Goal: Information Seeking & Learning: Learn about a topic

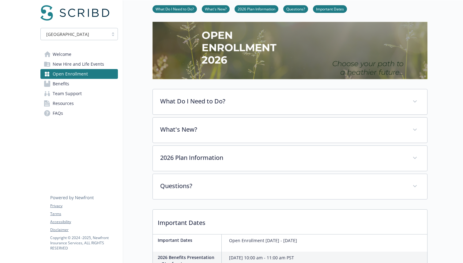
scroll to position [31, 0]
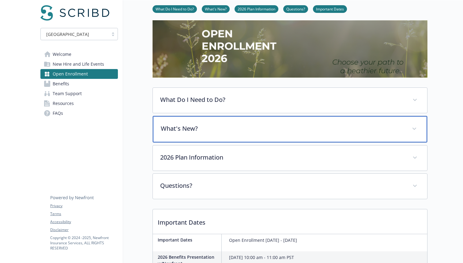
click at [173, 134] on div "What's New?" at bounding box center [290, 129] width 275 height 26
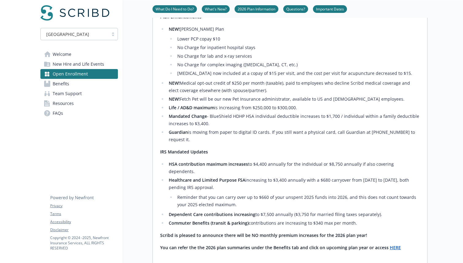
scroll to position [165, 0]
